Goal: Task Accomplishment & Management: Complete application form

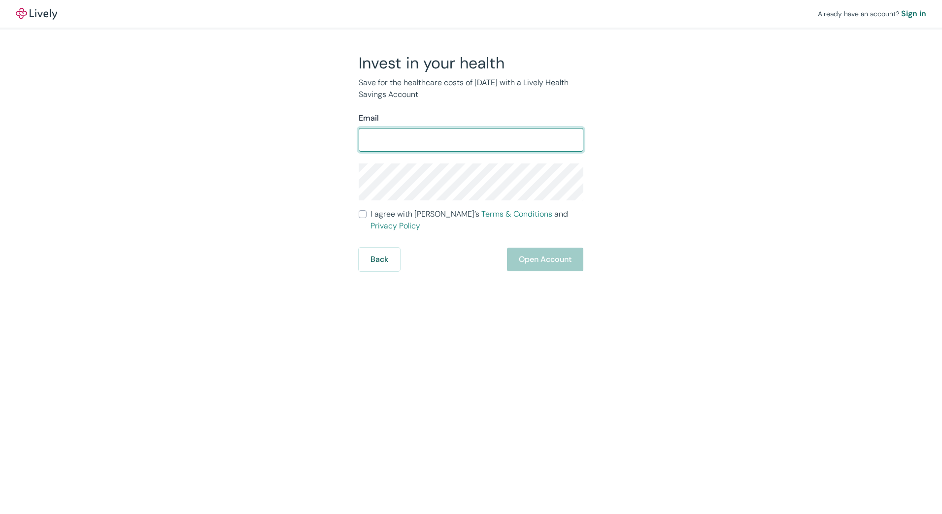
click at [393, 141] on input "Email" at bounding box center [471, 140] width 225 height 20
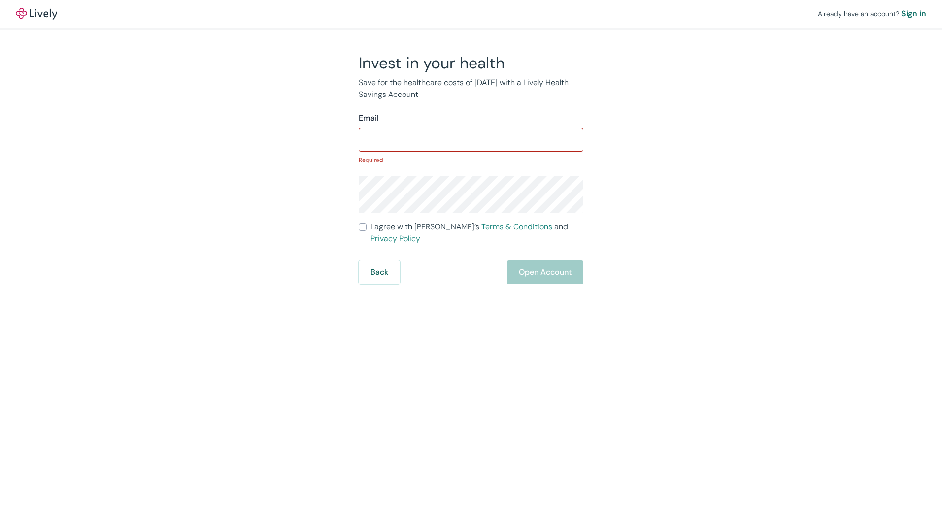
click at [255, 163] on div "Invest in your health Save for the healthcare costs of [DATE] with a Lively Hea…" at bounding box center [464, 168] width 473 height 231
drag, startPoint x: 421, startPoint y: 134, endPoint x: 399, endPoint y: 135, distance: 21.7
click at [421, 134] on input "Email" at bounding box center [471, 140] width 225 height 20
click at [737, 146] on div "Already have an account? Sign in Invest in your health Save for the healthcare …" at bounding box center [471, 142] width 942 height 284
click at [410, 140] on input "Email" at bounding box center [471, 140] width 225 height 20
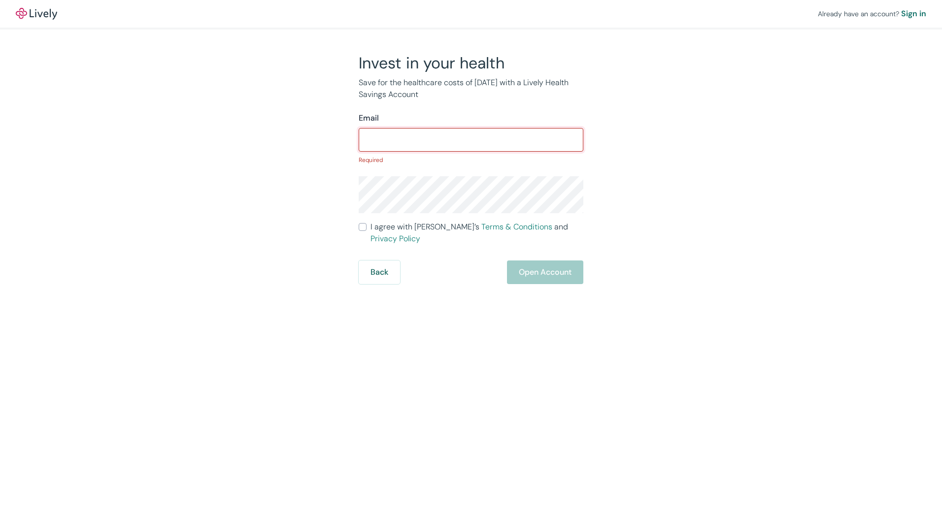
paste input "[EMAIL_ADDRESS][DOMAIN_NAME]"
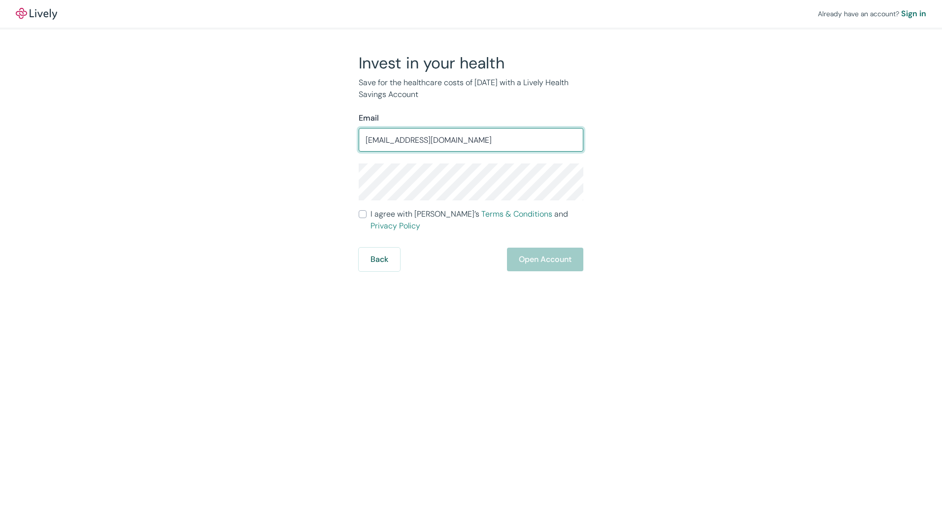
type input "[EMAIL_ADDRESS][DOMAIN_NAME]"
drag, startPoint x: 670, startPoint y: 206, endPoint x: 659, endPoint y: 204, distance: 11.6
click at [671, 206] on div "Invest in your health Save for the healthcare costs of [DATE] with a Lively Hea…" at bounding box center [464, 162] width 473 height 218
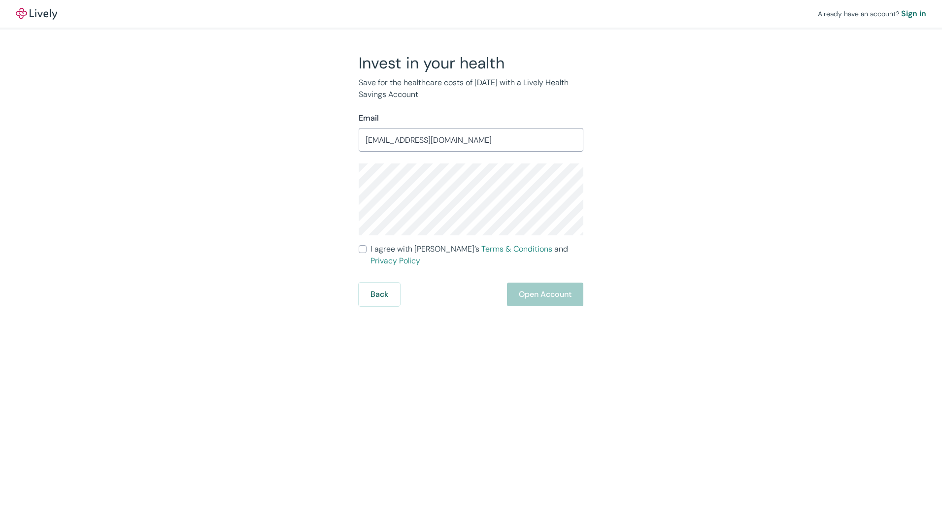
click at [724, 235] on div "Already have an account? Sign in Invest in your health Save for the healthcare …" at bounding box center [471, 153] width 942 height 306
click at [363, 250] on input "I agree with Lively’s Terms & Conditions and Privacy Policy" at bounding box center [363, 249] width 8 height 8
checkbox input "true"
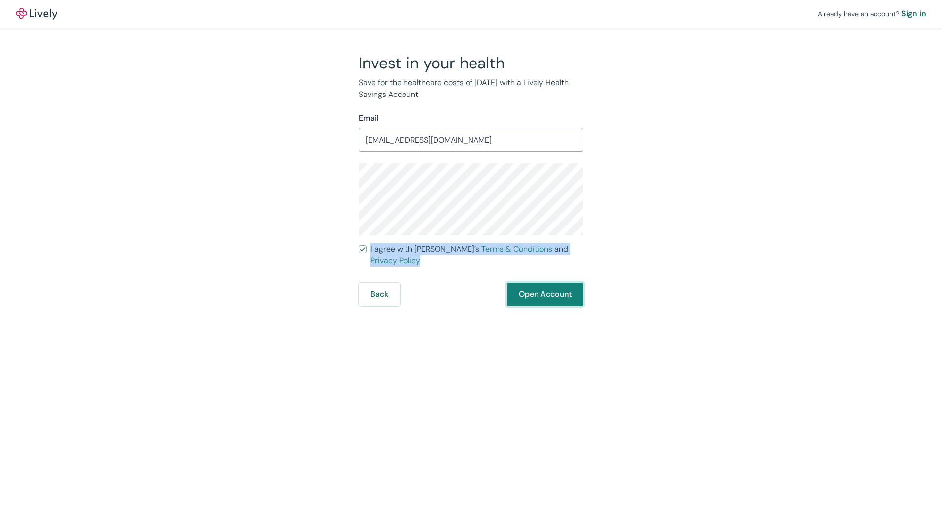
click at [564, 284] on button "Open Account" at bounding box center [545, 295] width 76 height 24
